Goal: Task Accomplishment & Management: Complete application form

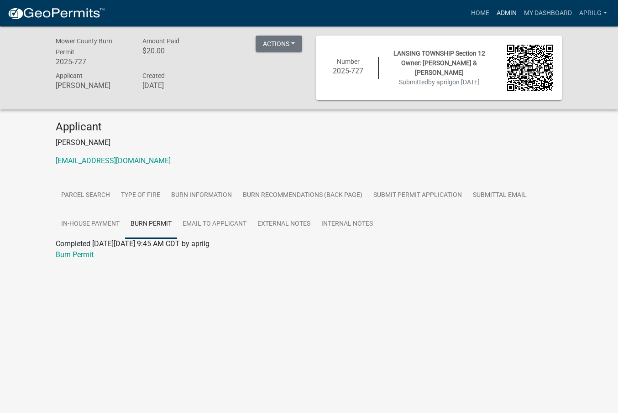
click at [506, 12] on link "Admin" at bounding box center [506, 13] width 27 height 17
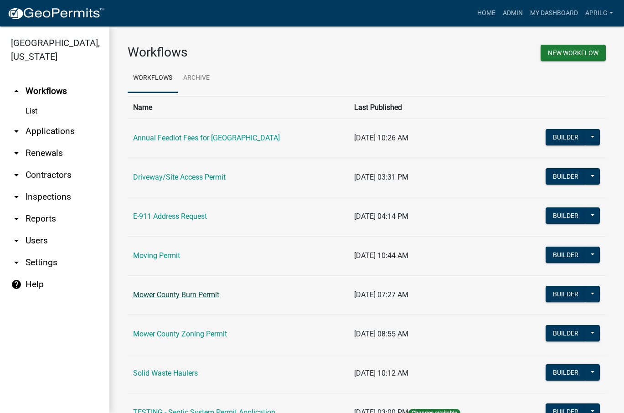
click at [164, 293] on link "Mower County Burn Permit" at bounding box center [176, 295] width 86 height 9
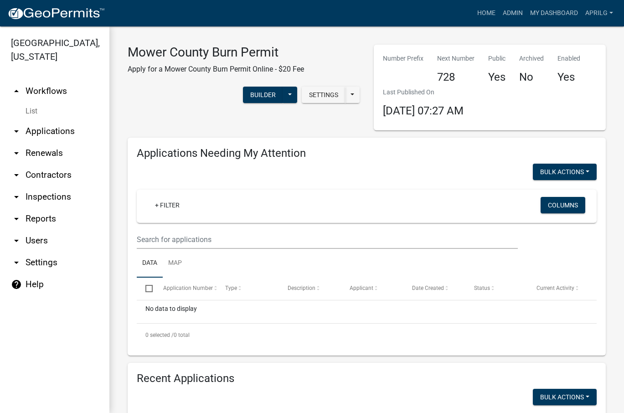
select select "1: 25"
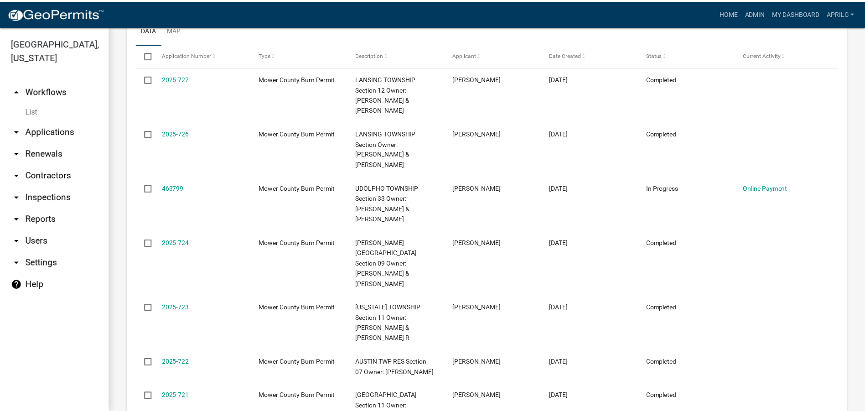
scroll to position [422, 0]
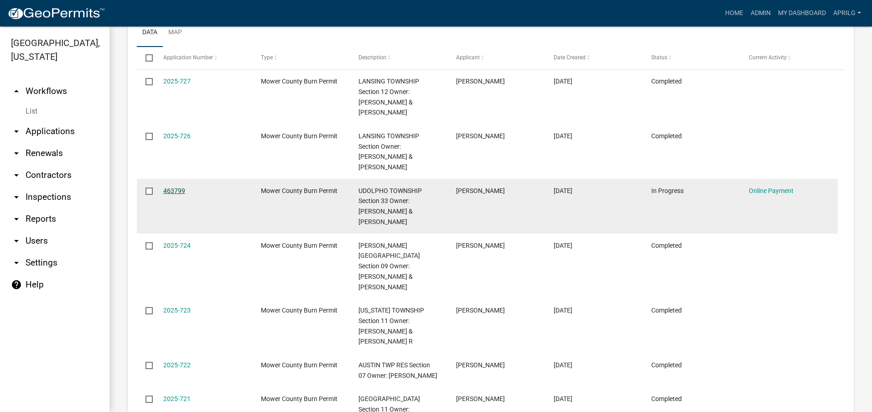
click at [178, 187] on link "463799" at bounding box center [174, 190] width 22 height 7
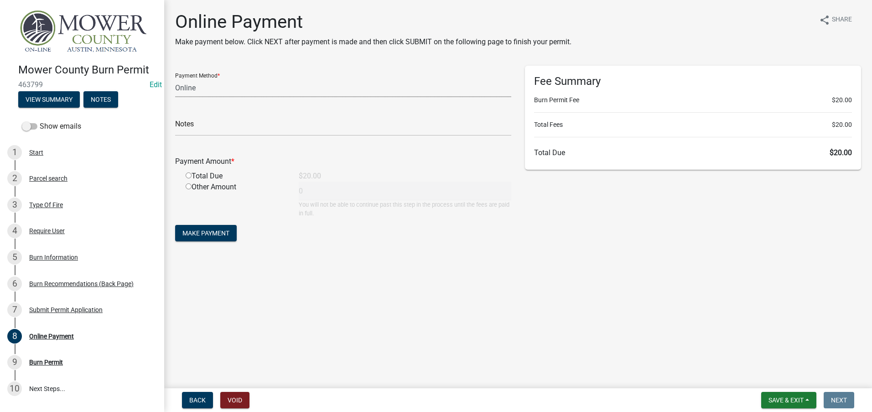
click at [203, 84] on select "Credit Card POS Check Cash Online" at bounding box center [343, 87] width 336 height 19
select select "0: 2"
click at [175, 78] on select "Credit Card POS Check Cash Online" at bounding box center [343, 87] width 336 height 19
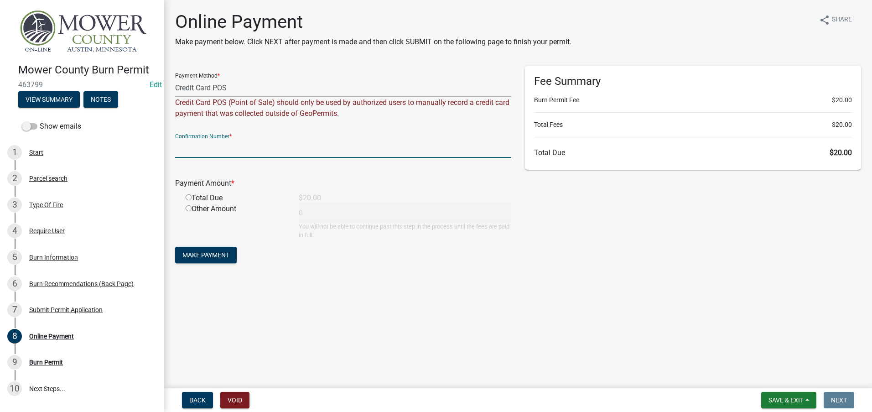
click at [260, 141] on input "text" at bounding box center [343, 148] width 336 height 19
type input "180956760"
click at [189, 197] on input "radio" at bounding box center [189, 197] width 6 height 6
radio input "true"
type input "20"
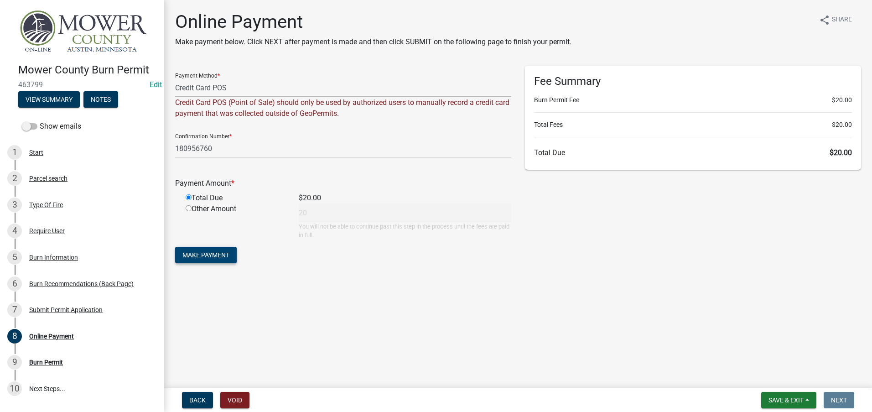
click at [212, 253] on span "Make Payment" at bounding box center [205, 254] width 47 height 7
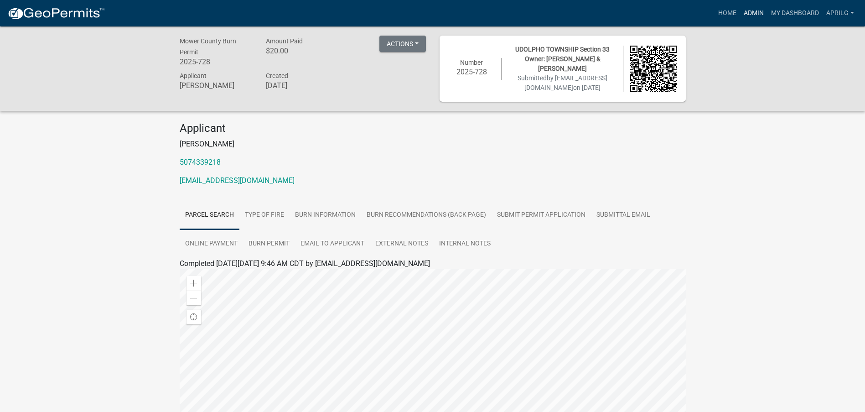
click at [617, 10] on link "Admin" at bounding box center [753, 13] width 27 height 17
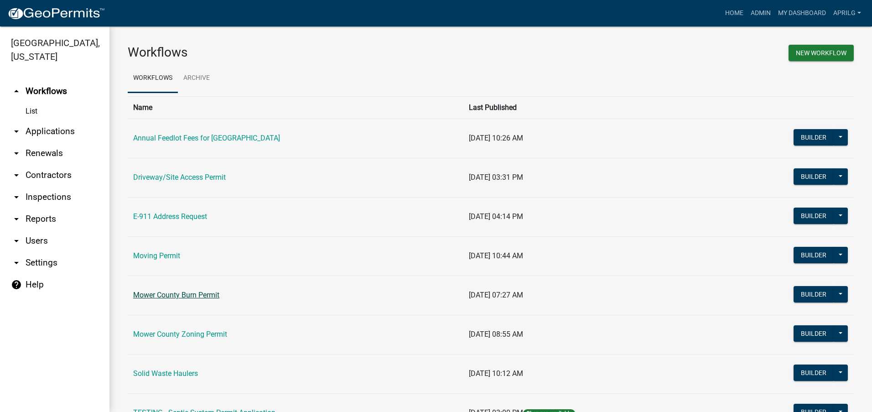
click at [187, 292] on link "Mower County Burn Permit" at bounding box center [176, 295] width 86 height 9
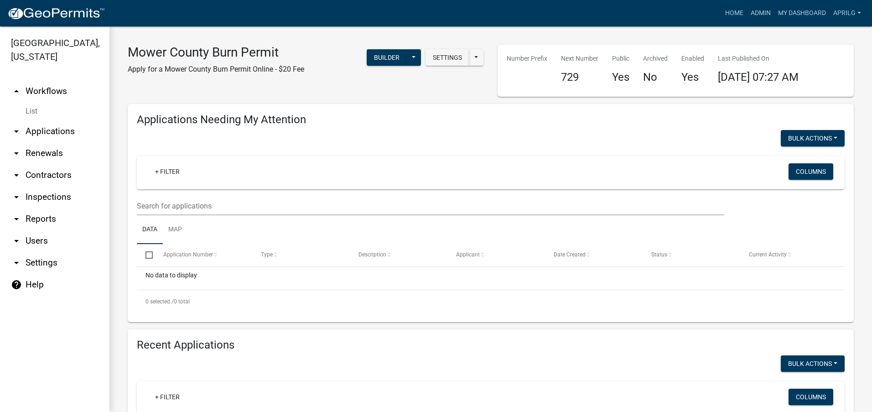
select select "1: 25"
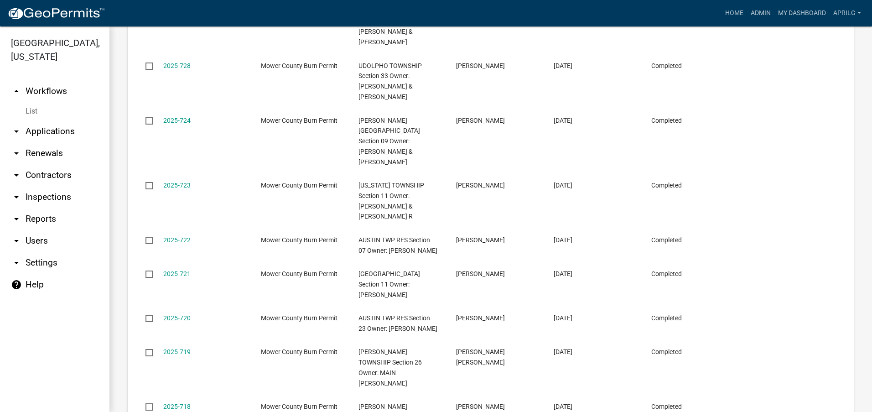
scroll to position [46, 0]
